Goal: Information Seeking & Learning: Learn about a topic

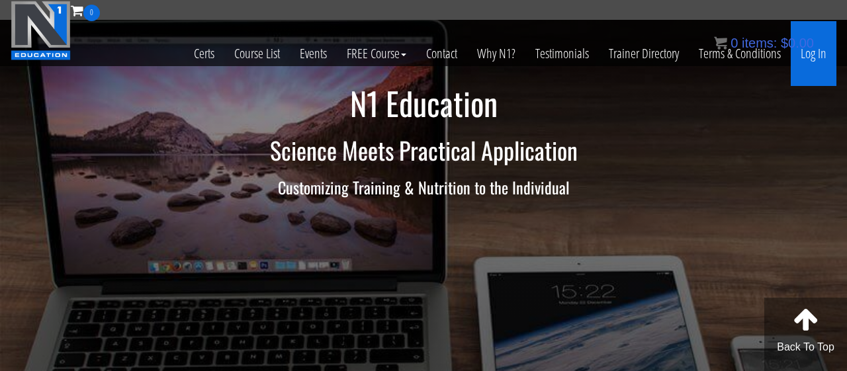
click at [813, 65] on link "Log In" at bounding box center [814, 53] width 46 height 65
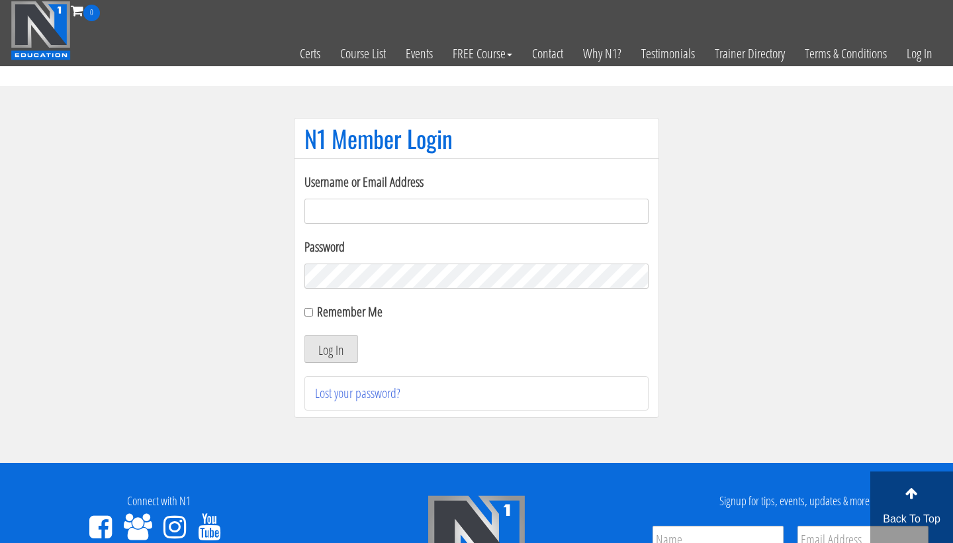
type input "[EMAIL_ADDRESS][DOMAIN_NAME]"
click at [331, 349] on button "Log In" at bounding box center [331, 349] width 54 height 28
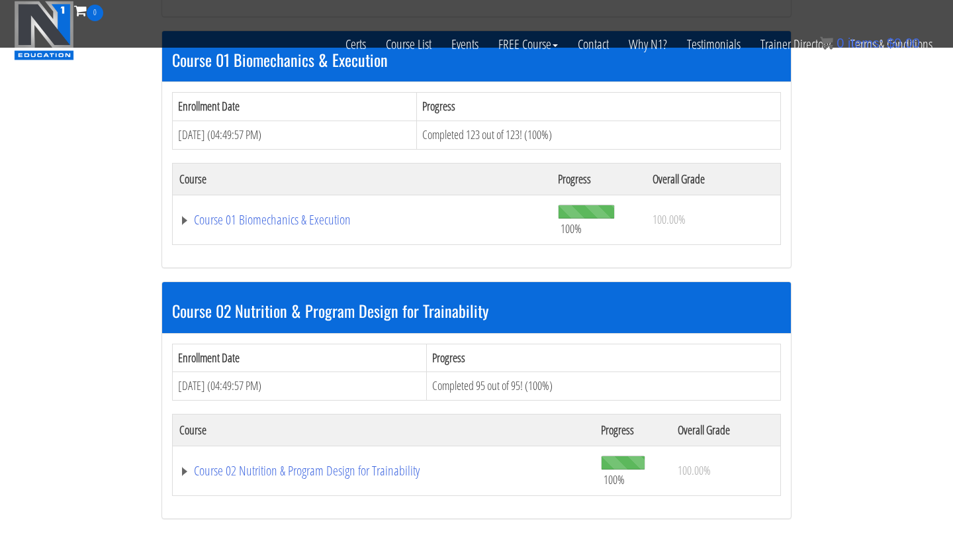
scroll to position [416, 0]
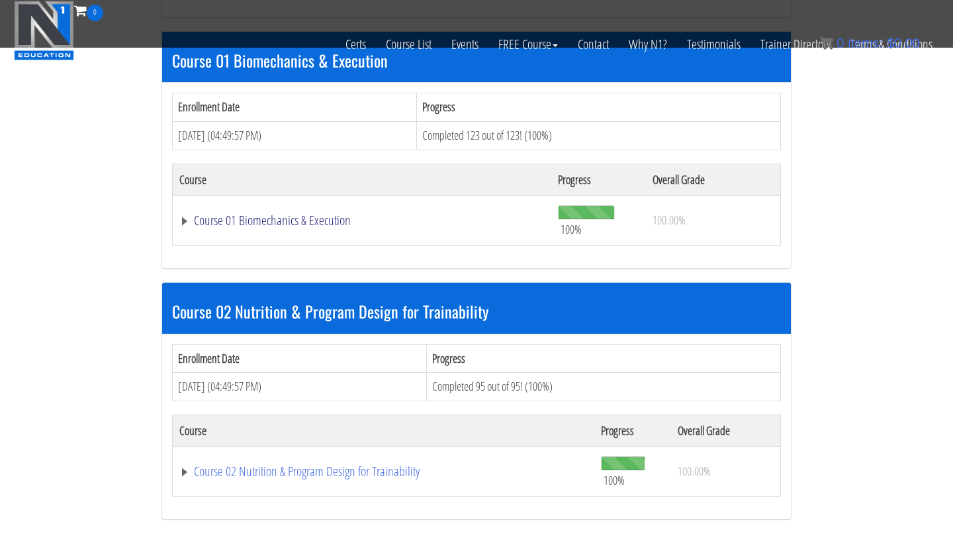
click at [273, 221] on link "Course 01 Biomechanics & Execution" at bounding box center [361, 220] width 365 height 13
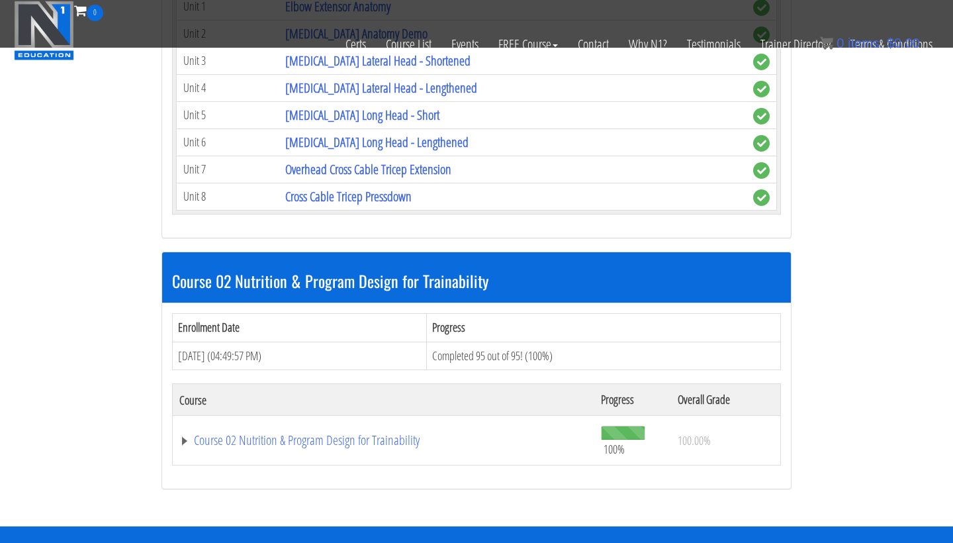
scroll to position [4458, 0]
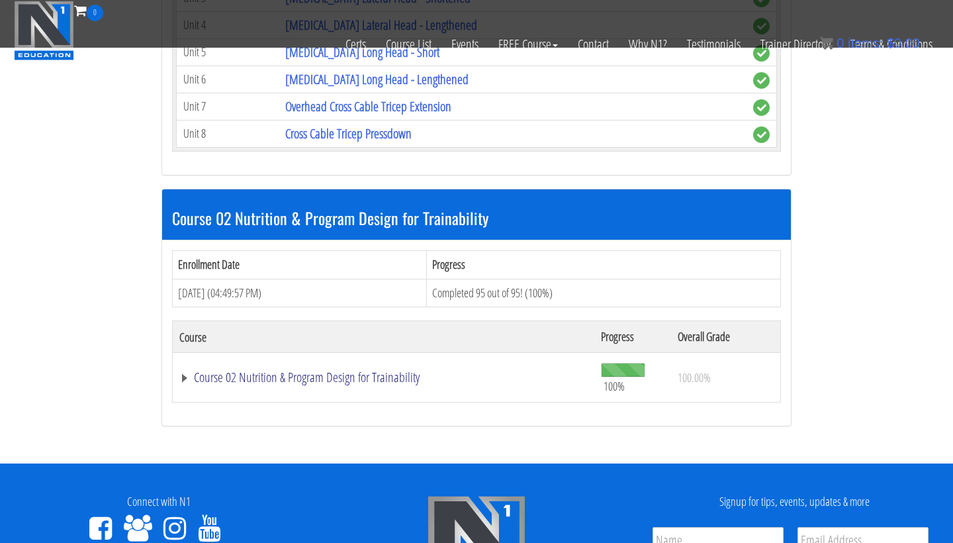
click at [348, 375] on link "Course 02 Nutrition & Program Design for Trainability" at bounding box center [383, 377] width 408 height 13
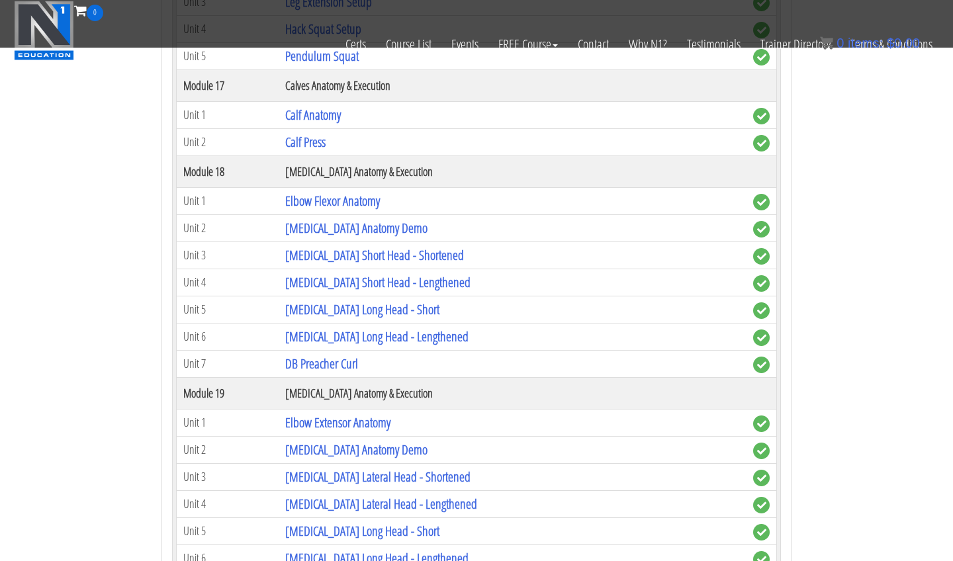
scroll to position [3977, 0]
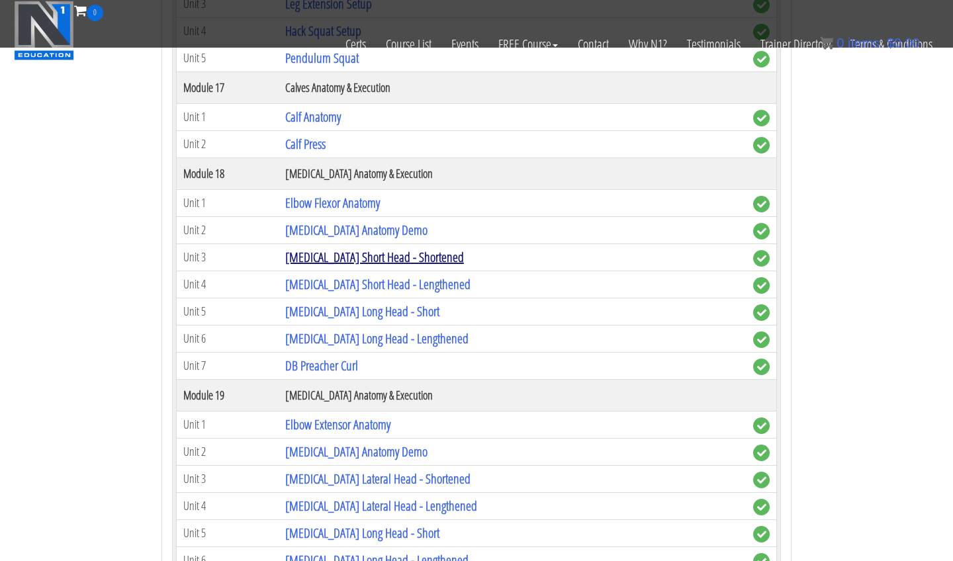
click at [406, 251] on link "Biceps Short Head - Shortened" at bounding box center [374, 257] width 179 height 18
